Goal: Task Accomplishment & Management: Complete application form

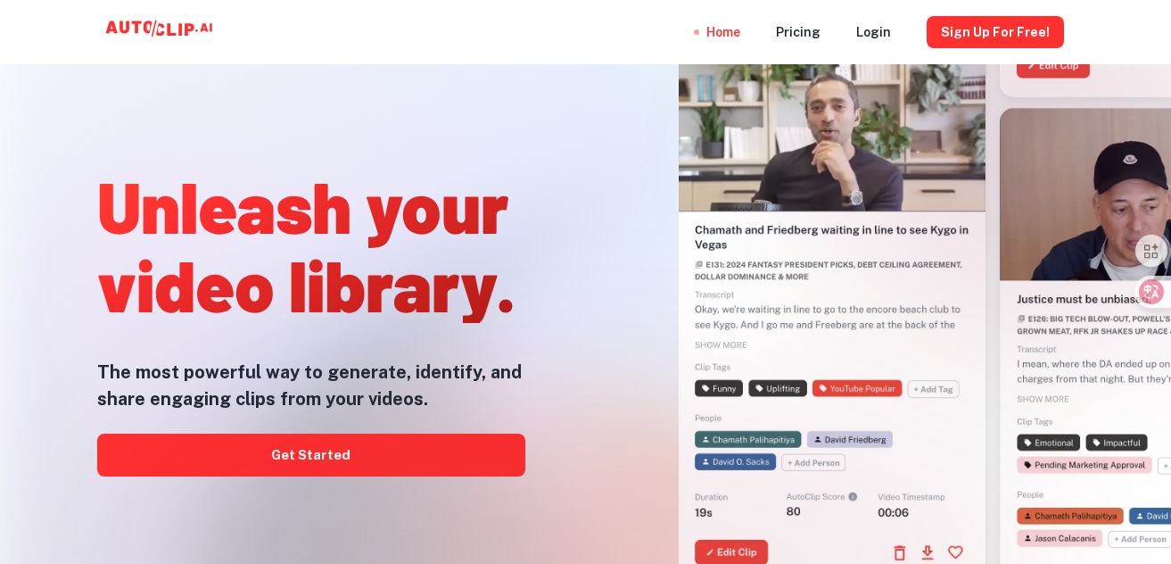
click at [253, 452] on div at bounding box center [585, 563] width 937 height 357
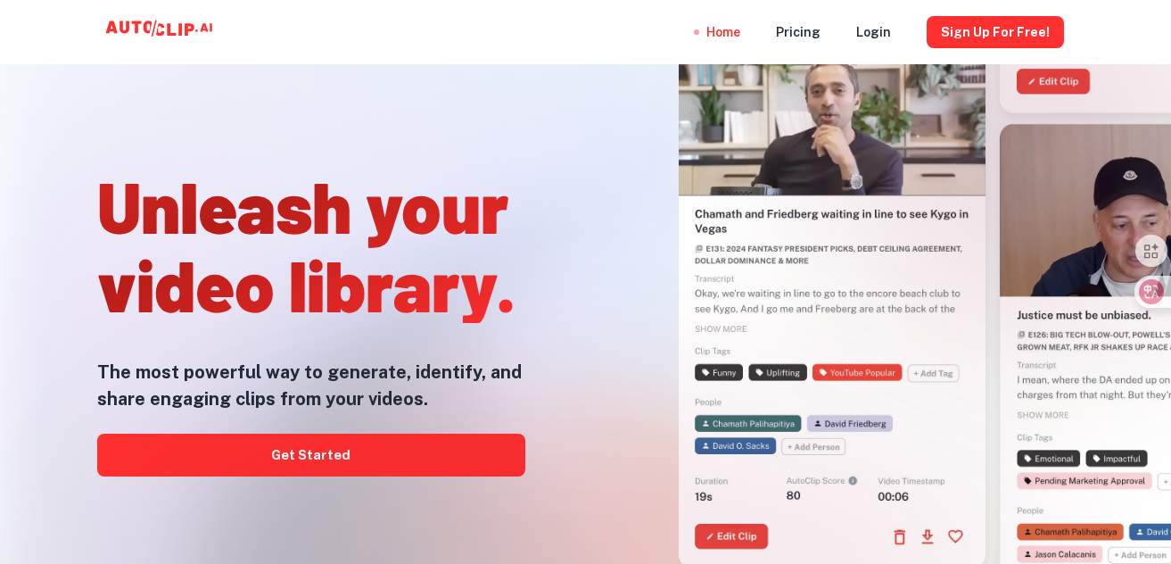
click at [306, 459] on div at bounding box center [585, 563] width 937 height 357
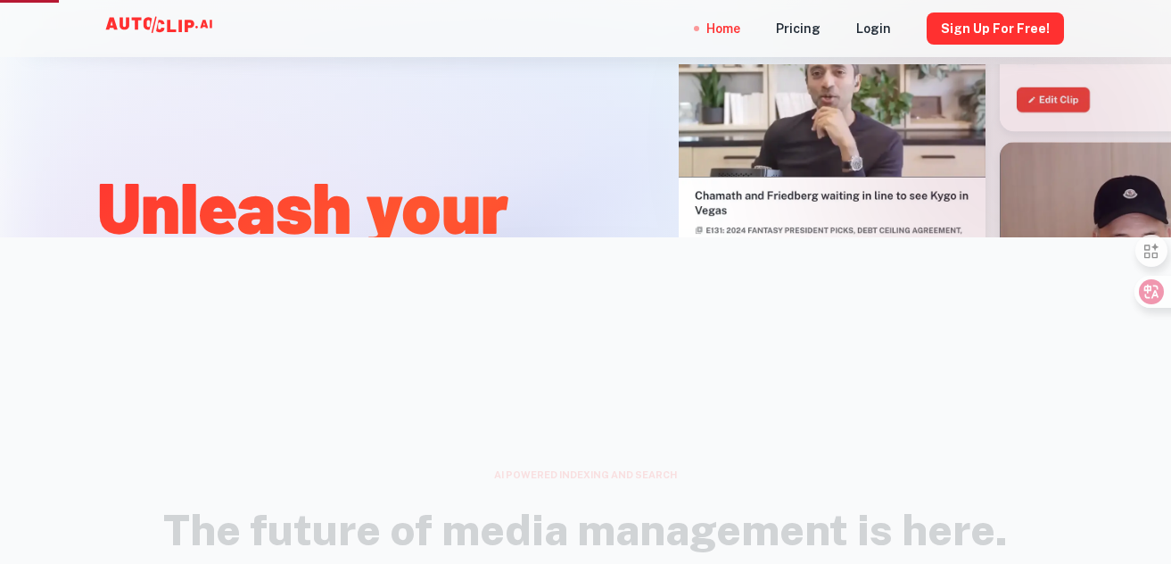
scroll to position [618, 0]
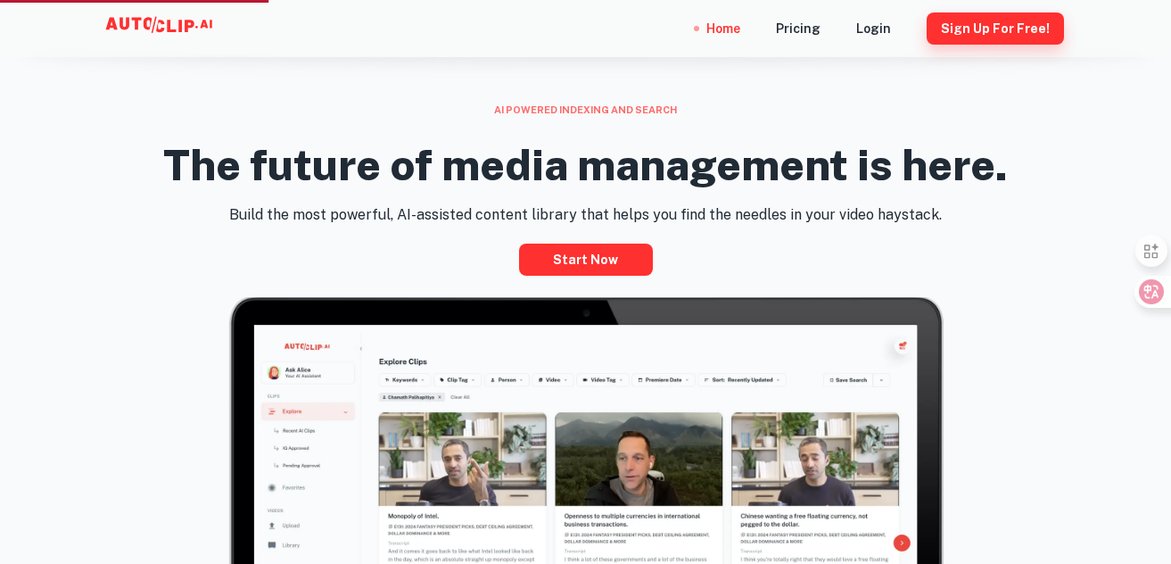
click at [964, 24] on button "Sign Up for free!" at bounding box center [995, 28] width 137 height 32
